Goal: Task Accomplishment & Management: Manage account settings

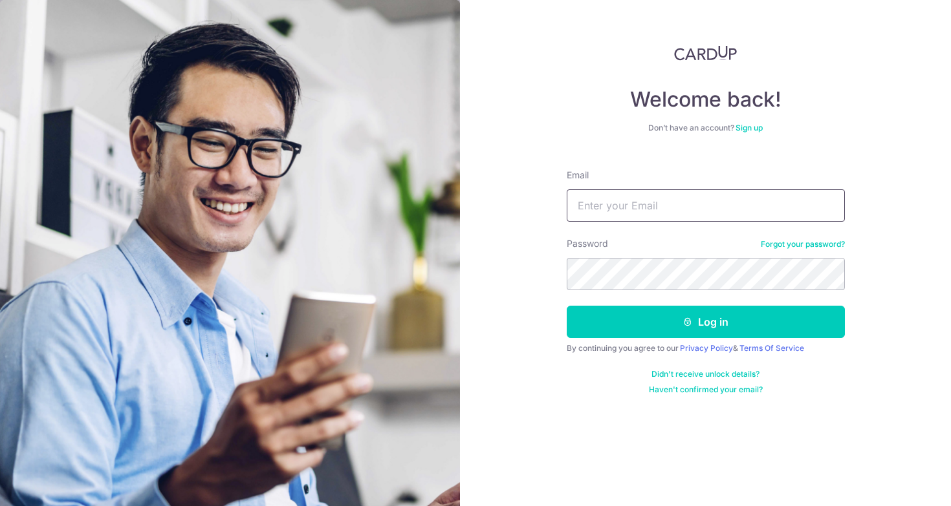
click at [645, 213] on input "Email" at bounding box center [705, 205] width 278 height 32
type input "[EMAIL_ADDRESS][DOMAIN_NAME]"
click at [566, 306] on button "Log in" at bounding box center [705, 322] width 278 height 32
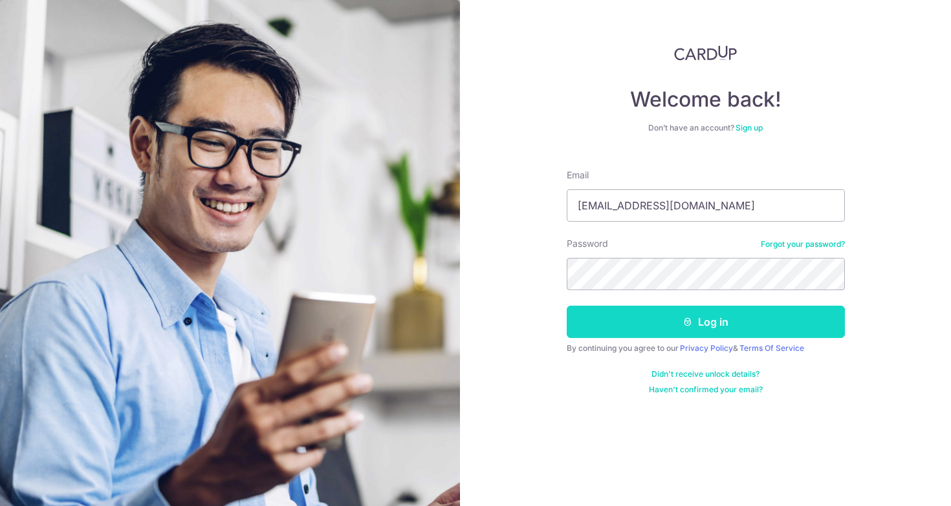
click at [669, 336] on button "Log in" at bounding box center [705, 322] width 278 height 32
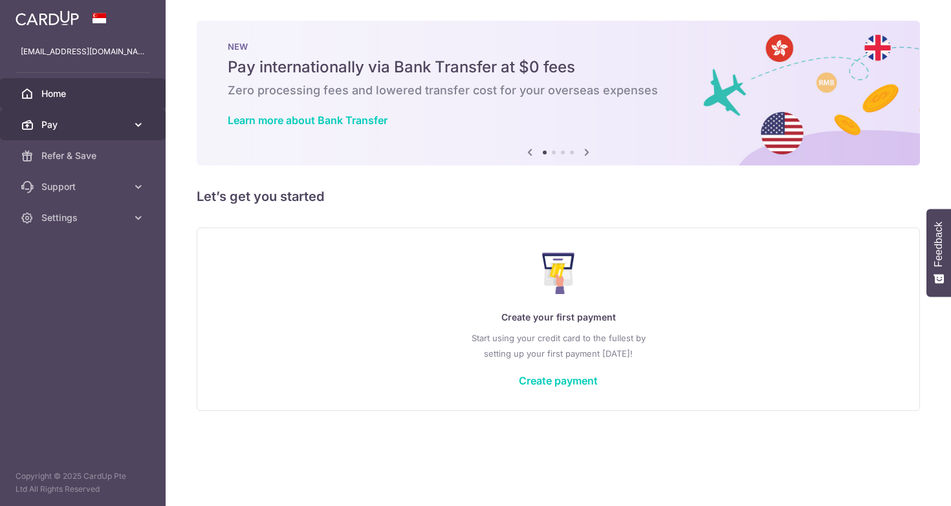
click at [70, 121] on span "Pay" at bounding box center [83, 124] width 85 height 13
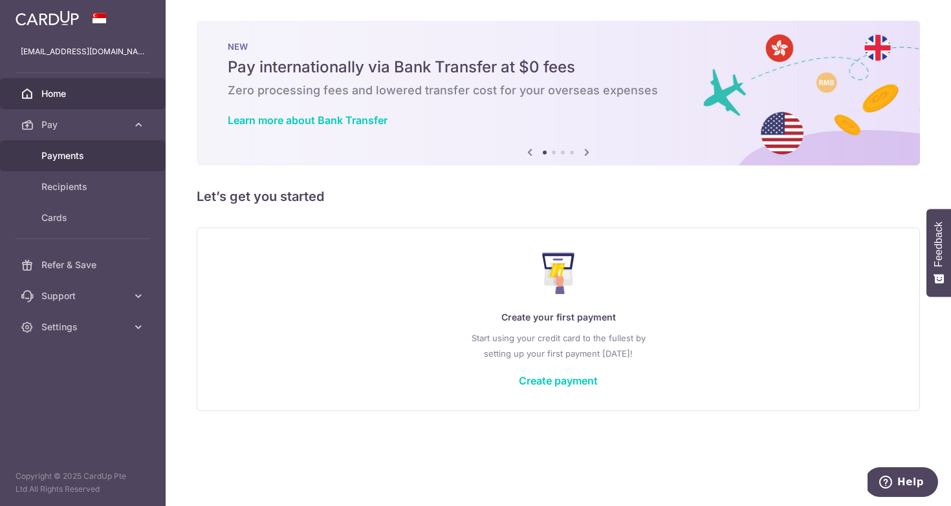
click at [72, 151] on span "Payments" at bounding box center [83, 155] width 85 height 13
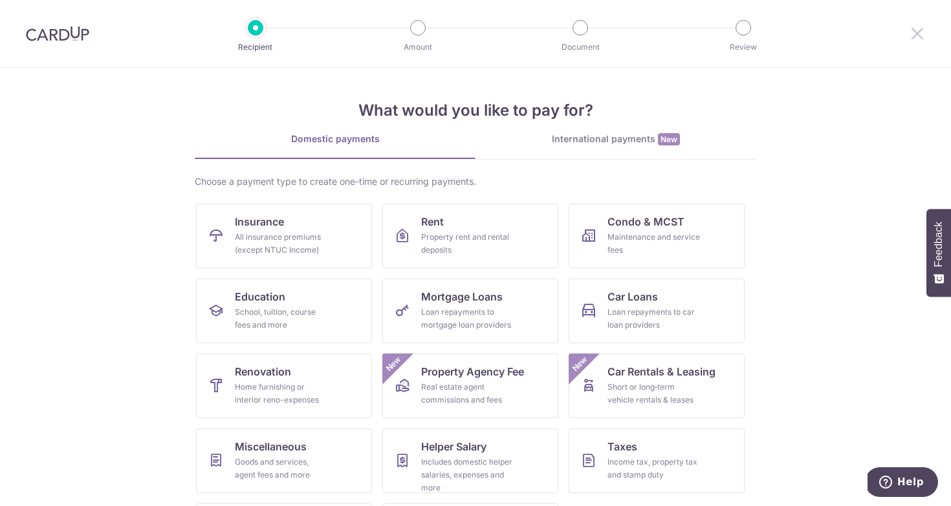
click at [916, 39] on icon at bounding box center [917, 33] width 16 height 16
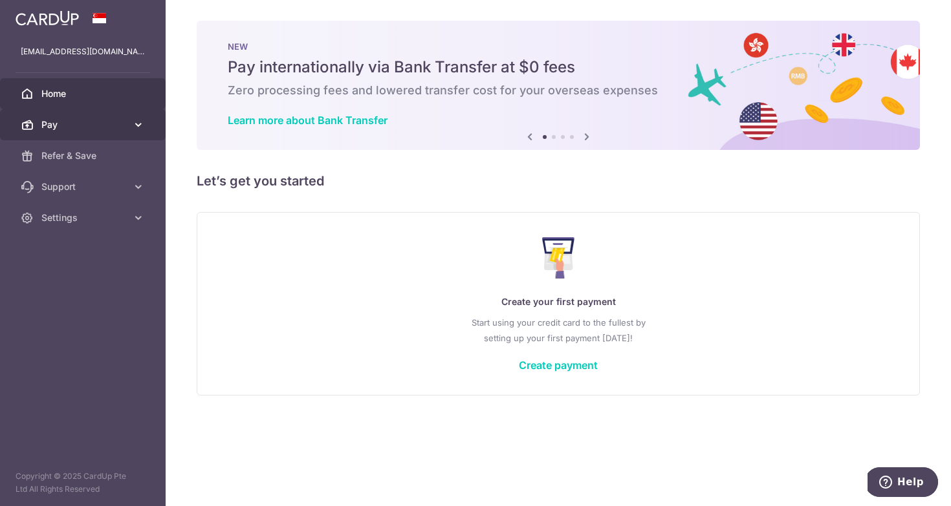
click at [78, 122] on span "Pay" at bounding box center [83, 124] width 85 height 13
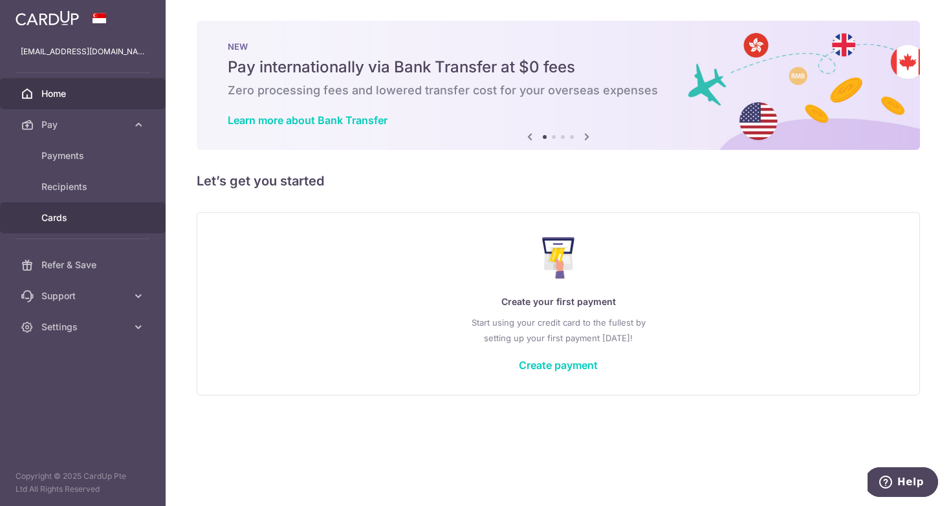
click at [83, 219] on span "Cards" at bounding box center [83, 217] width 85 height 13
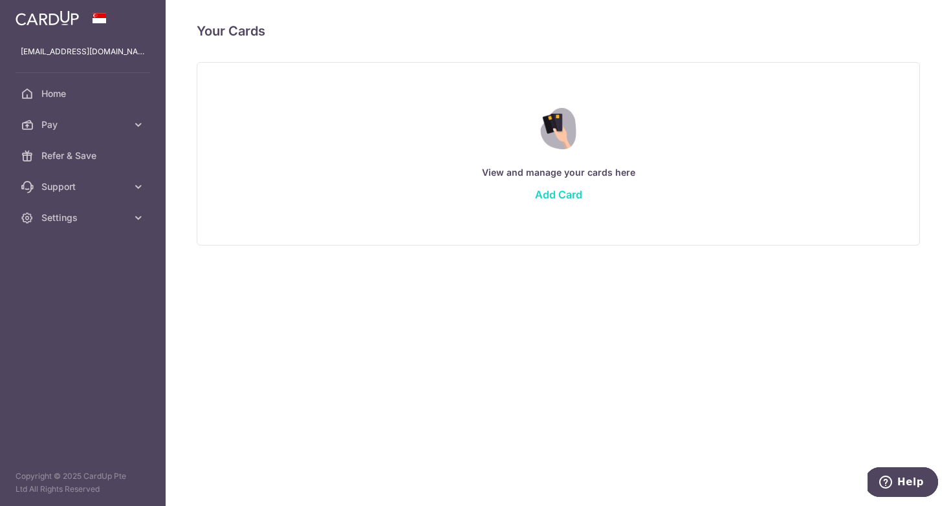
click at [565, 192] on link "Add Card" at bounding box center [558, 194] width 47 height 13
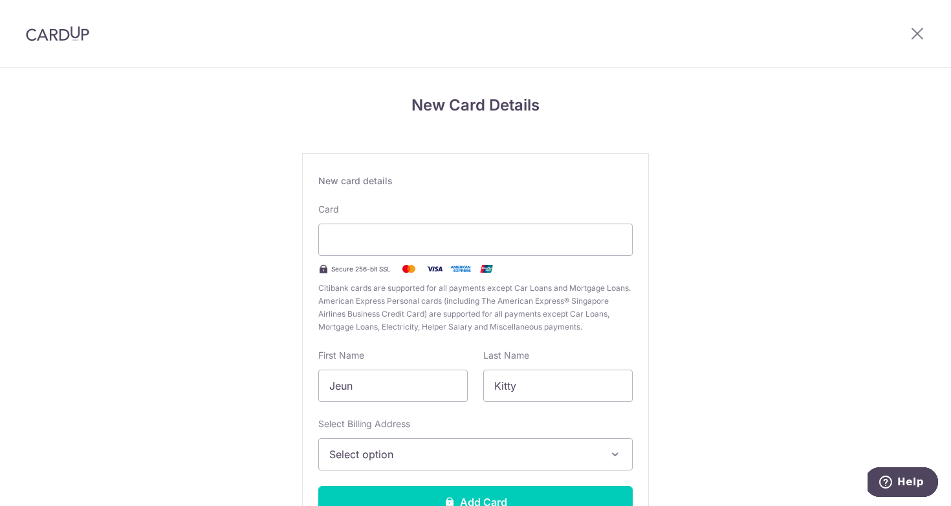
click at [343, 339] on div "New card details Card Secure 256-bit SSL Citibank cards are supported for all p…" at bounding box center [475, 351] width 347 height 397
click at [547, 251] on div at bounding box center [475, 240] width 314 height 32
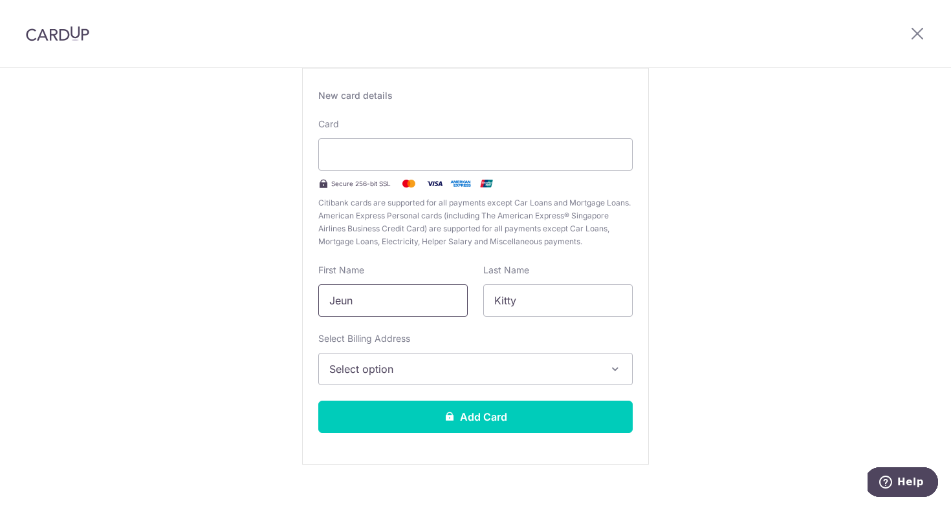
scroll to position [103, 0]
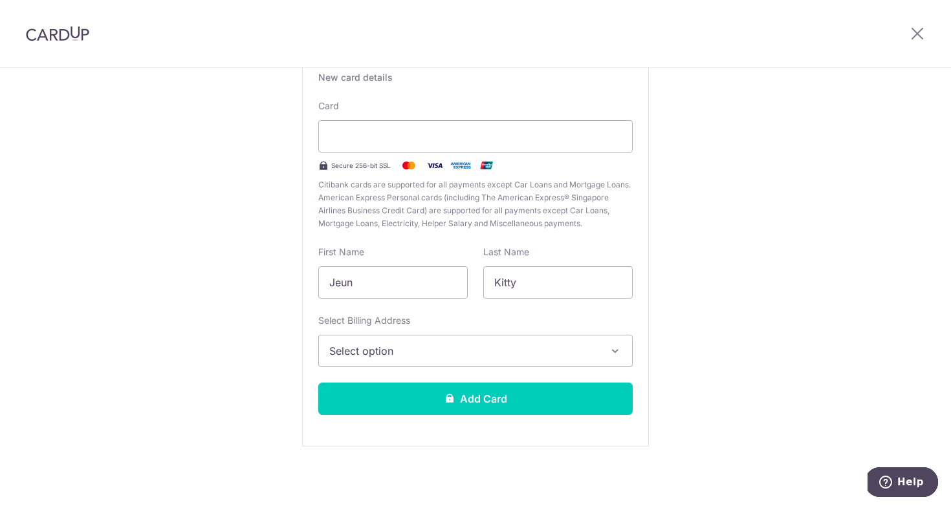
click at [407, 352] on span "Select option" at bounding box center [463, 351] width 269 height 16
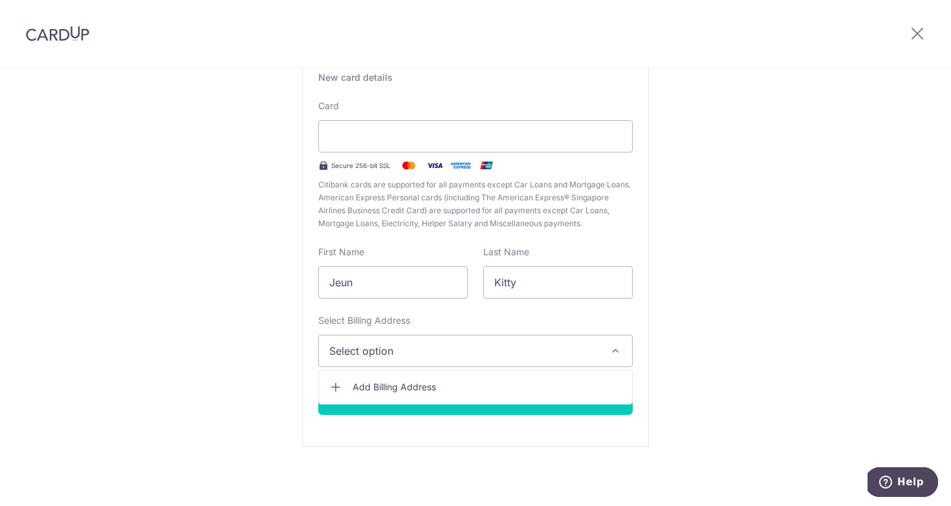
click at [373, 355] on span "Select option" at bounding box center [463, 351] width 269 height 16
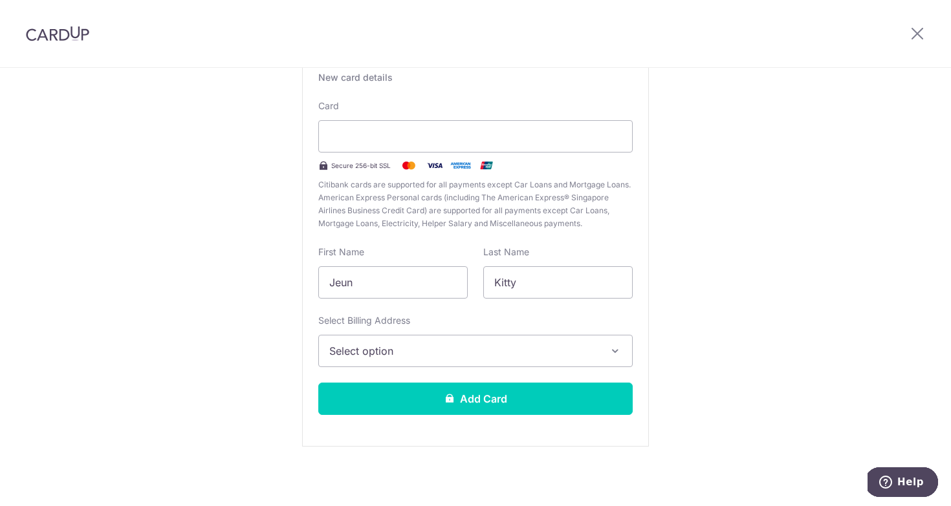
click at [382, 328] on div "Select Billing Address Select option Add Billing Address" at bounding box center [475, 340] width 314 height 53
click at [382, 338] on button "Select option" at bounding box center [475, 351] width 314 height 32
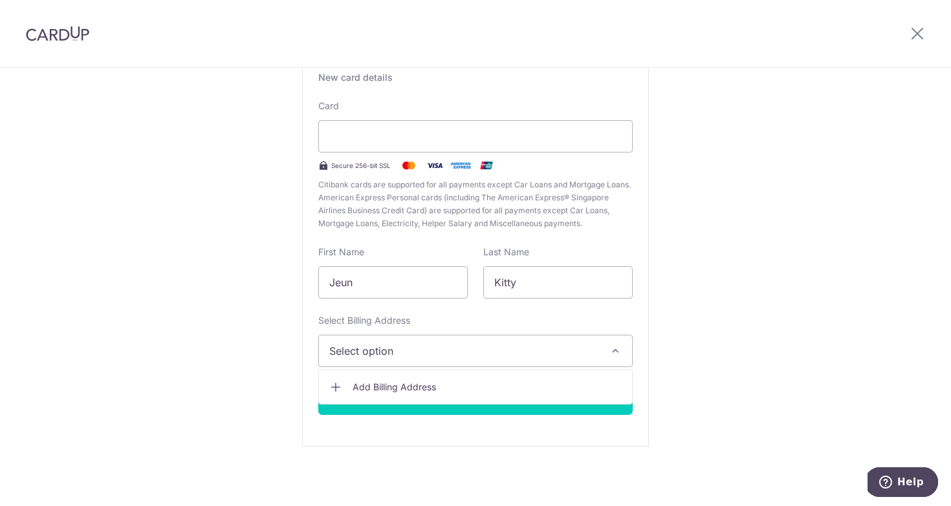
click at [381, 387] on span "Add Billing Address" at bounding box center [486, 387] width 269 height 13
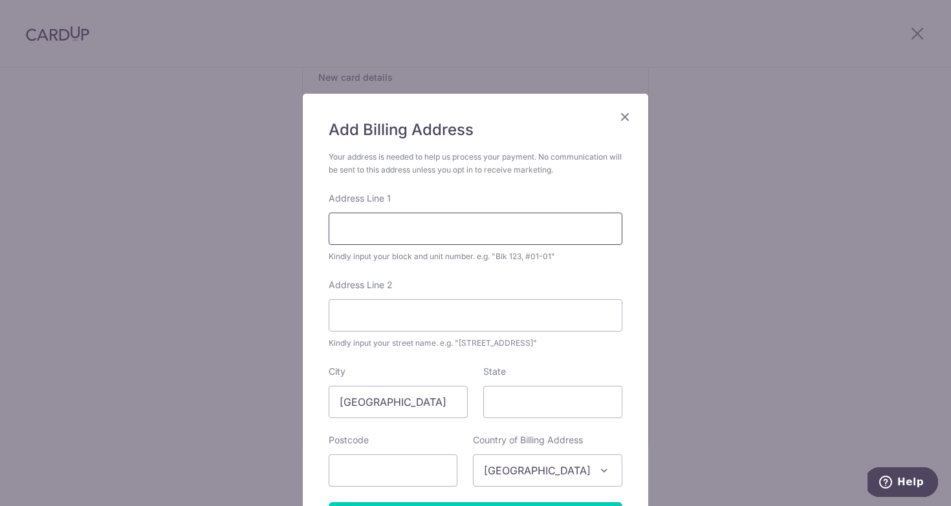
click at [412, 228] on input "Address Line 1" at bounding box center [475, 229] width 294 height 32
type input "183 Jalan Pelikat #03-37"
type input "Singapore 537643"
type input "537643"
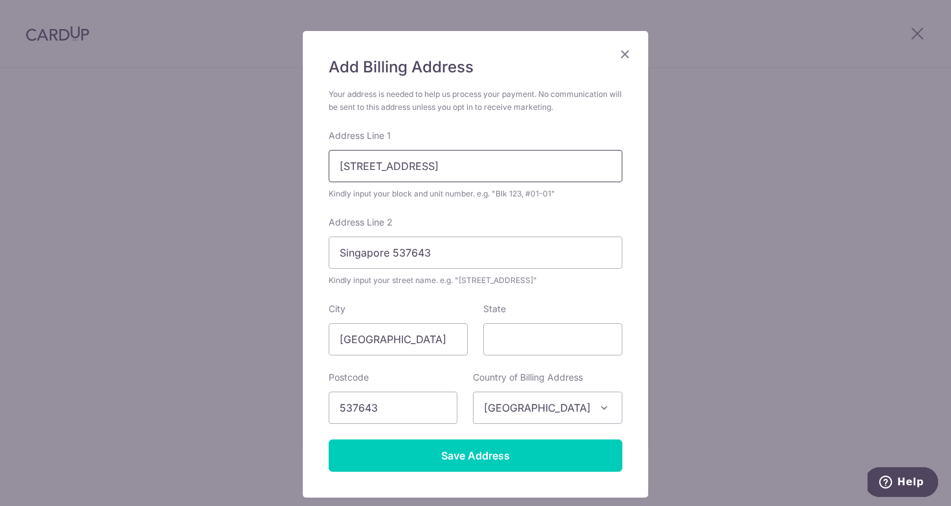
scroll to position [148, 0]
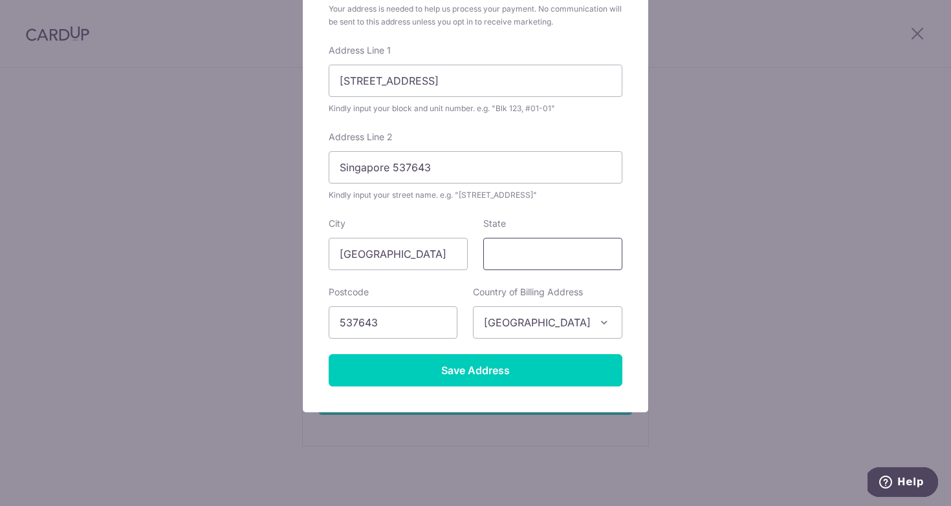
click at [530, 248] on input "State" at bounding box center [552, 254] width 139 height 32
drag, startPoint x: 407, startPoint y: 253, endPoint x: 305, endPoint y: 253, distance: 102.8
click at [305, 253] on div "Add Billing Address Your address is needed to help us process your payment. No …" at bounding box center [475, 179] width 345 height 467
click at [552, 250] on input "State" at bounding box center [552, 254] width 139 height 32
paste input "Singapore"
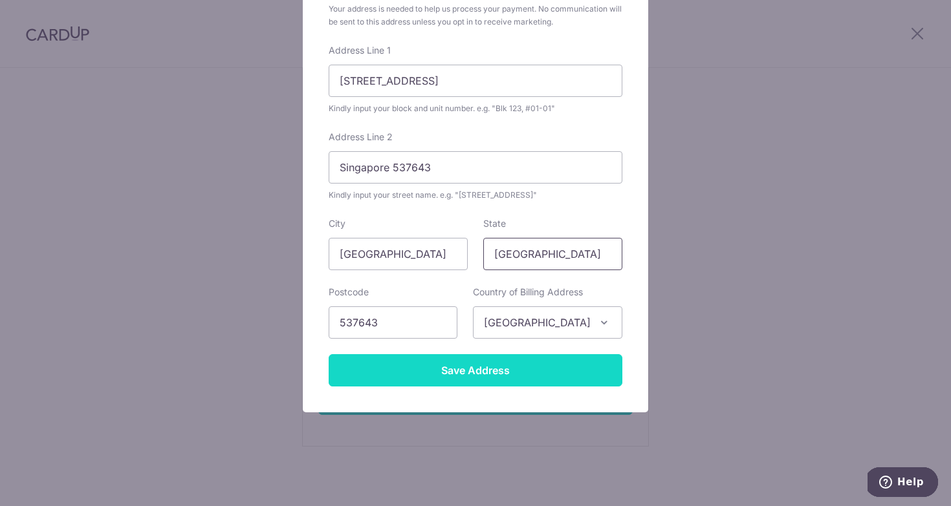
type input "Singapore"
click at [535, 367] on input "Save Address" at bounding box center [475, 370] width 294 height 32
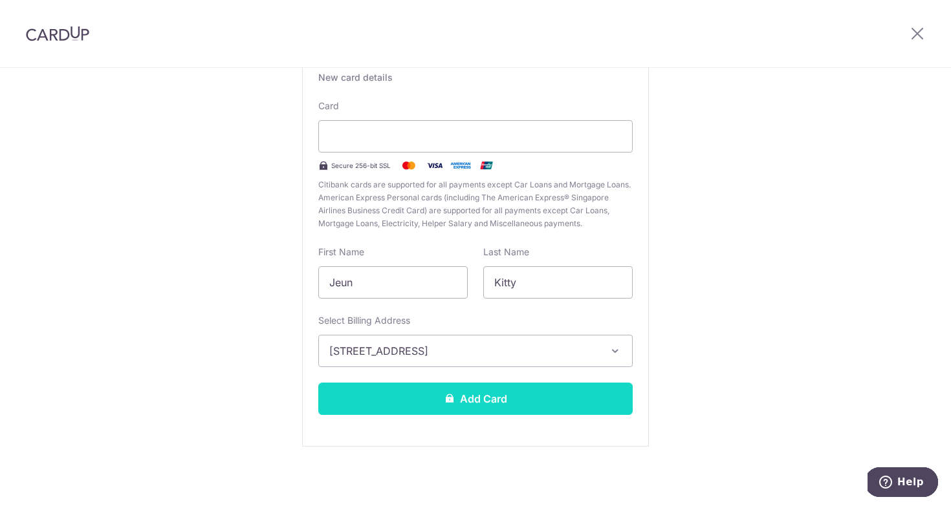
click at [474, 398] on button "Add Card" at bounding box center [475, 399] width 314 height 32
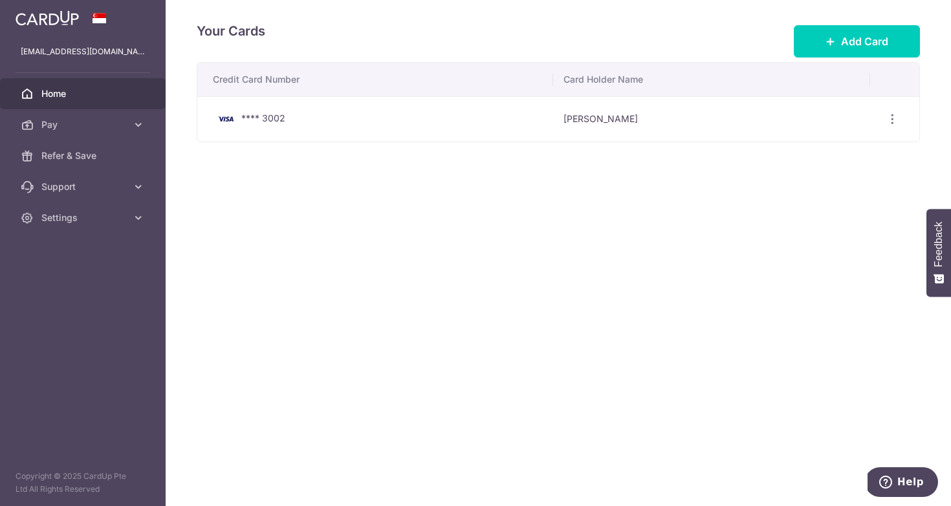
click at [96, 103] on link "Home" at bounding box center [83, 93] width 166 height 31
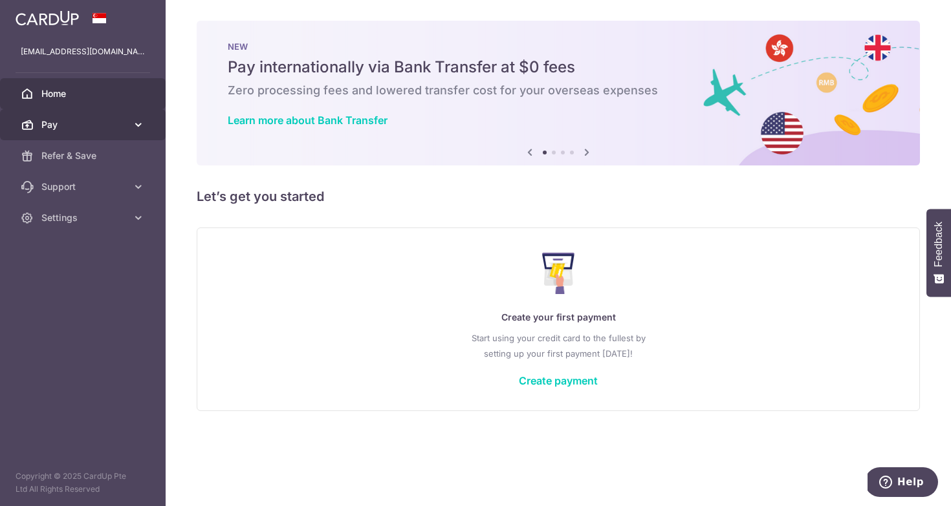
click at [94, 125] on span "Pay" at bounding box center [83, 124] width 85 height 13
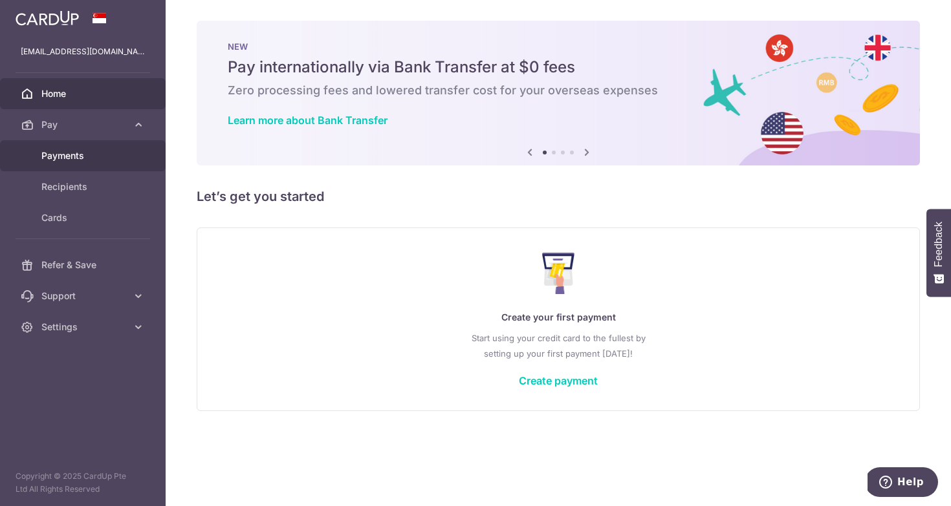
click at [81, 151] on span "Payments" at bounding box center [83, 155] width 85 height 13
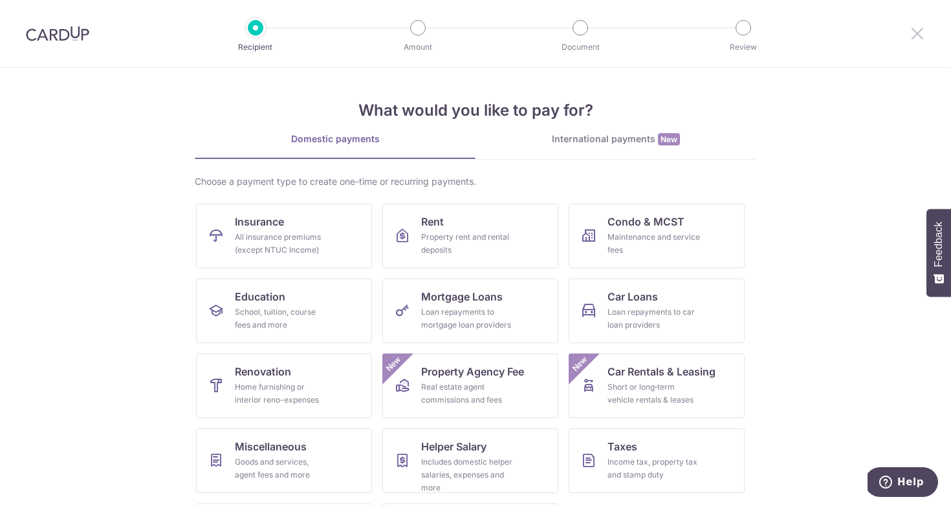
click at [916, 32] on icon at bounding box center [917, 33] width 16 height 16
